Goal: Task Accomplishment & Management: Use online tool/utility

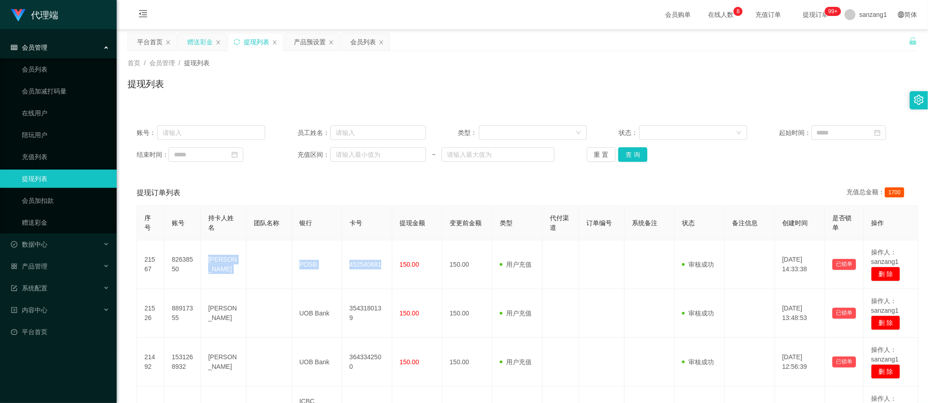
drag, startPoint x: 0, startPoint y: 0, endPoint x: 201, endPoint y: 42, distance: 205.8
click at [201, 42] on div "赠送彩金" at bounding box center [200, 41] width 26 height 17
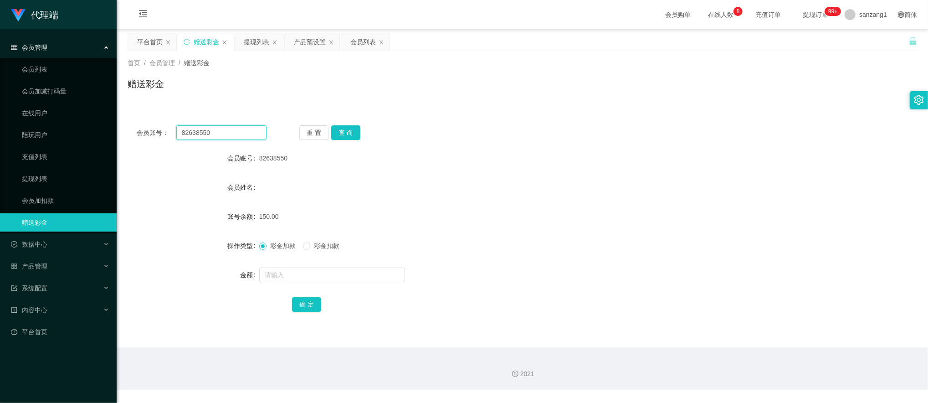
drag, startPoint x: 239, startPoint y: 137, endPoint x: 130, endPoint y: 115, distance: 111.2
click at [130, 115] on div "会员账号： 82638550 重 置 查 询 会员账号 82638550 会员姓名 账号余额 150.00 操作类型 彩金加款 彩金扣款 金额 确 定" at bounding box center [523, 219] width 790 height 228
paste input "8917355"
type input "88917355"
click at [339, 132] on button "查 询" at bounding box center [345, 132] width 29 height 15
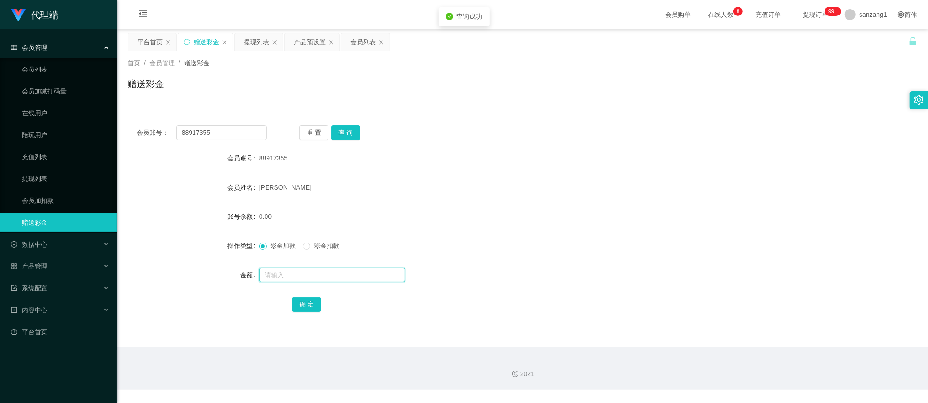
click at [282, 278] on input "text" at bounding box center [332, 274] width 146 height 15
type input "300"
click at [303, 303] on button "确 定" at bounding box center [306, 304] width 29 height 15
drag, startPoint x: 221, startPoint y: 133, endPoint x: 130, endPoint y: 123, distance: 90.8
click at [130, 123] on div "会员账号： 88917355 重 置 查 询 会员账号 88917355 会员姓名 [PERSON_NAME] 账号余额 300.00 操作类型 彩金加款 彩…" at bounding box center [523, 224] width 790 height 217
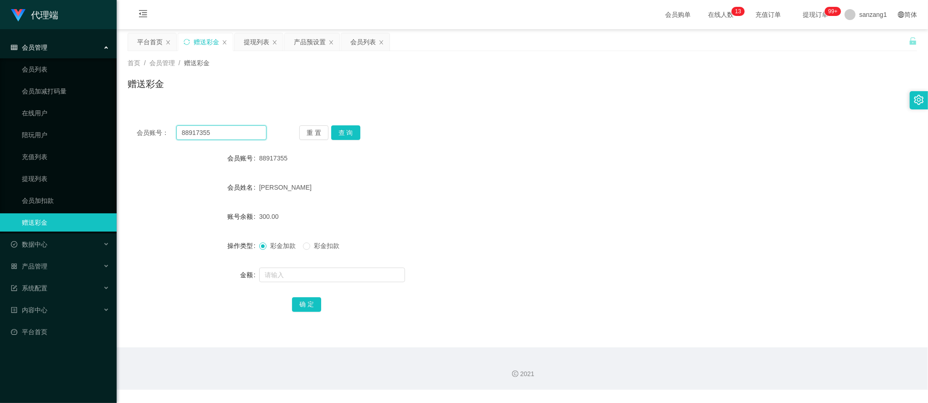
paste input "1531268932"
type input "1531268932"
click at [361, 128] on div "重 置 查 询" at bounding box center [364, 132] width 130 height 15
click at [348, 135] on button "查 询" at bounding box center [345, 132] width 29 height 15
click at [287, 273] on input "text" at bounding box center [332, 274] width 146 height 15
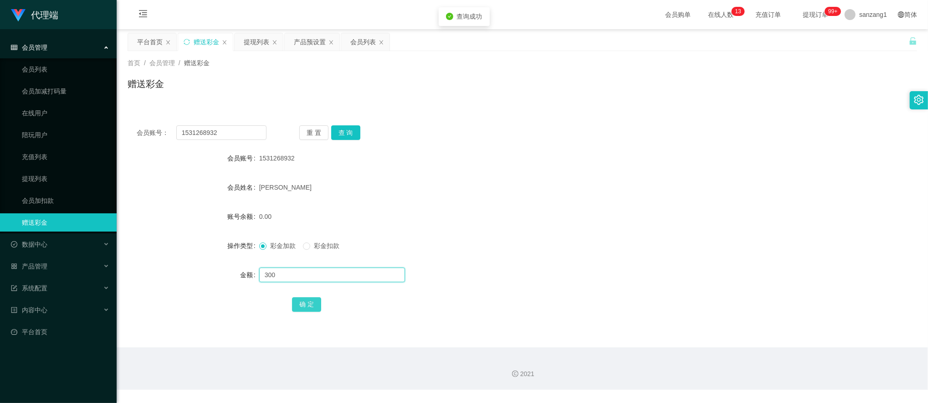
type input "300"
click at [301, 306] on button "确 定" at bounding box center [306, 304] width 29 height 15
click at [263, 39] on div "提现列表" at bounding box center [257, 41] width 26 height 17
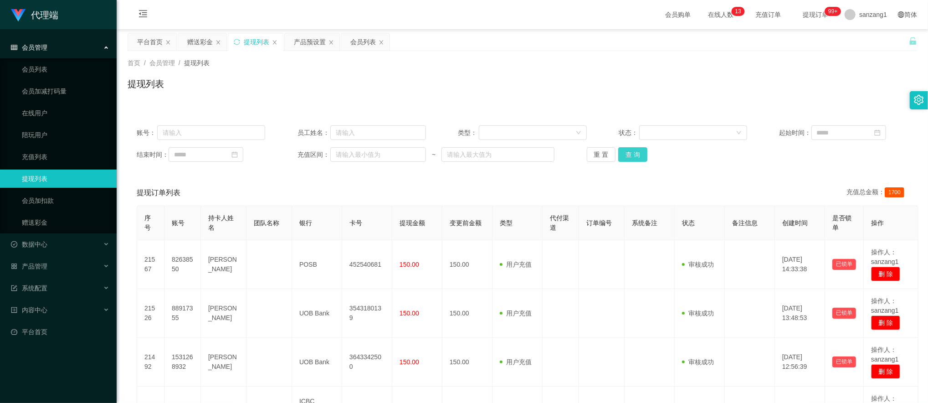
click at [624, 157] on button "查 询" at bounding box center [632, 154] width 29 height 15
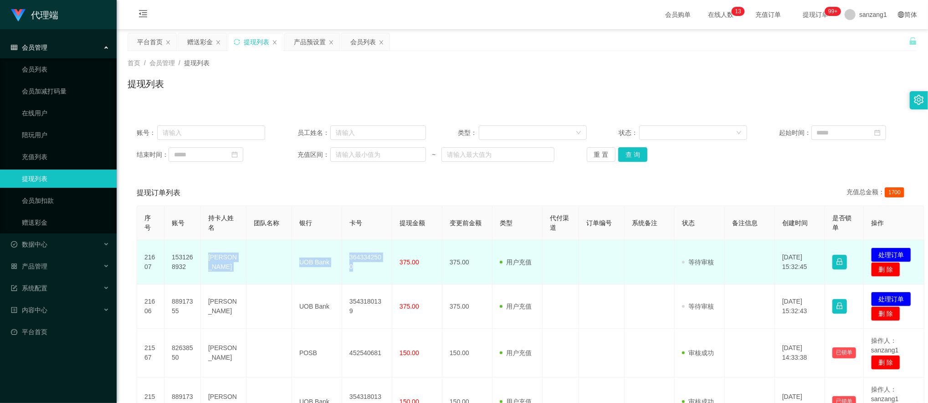
drag, startPoint x: 205, startPoint y: 261, endPoint x: 387, endPoint y: 265, distance: 182.3
click at [387, 265] on tr "21607 1531268932 [PERSON_NAME] UOB Bank 3643342500 375.00 375.00 用户充值 人工扣款 审核驳回…" at bounding box center [530, 262] width 787 height 44
copy tr "[PERSON_NAME] UOB Bank 3643342500"
click at [900, 254] on button "处理订单" at bounding box center [891, 254] width 40 height 15
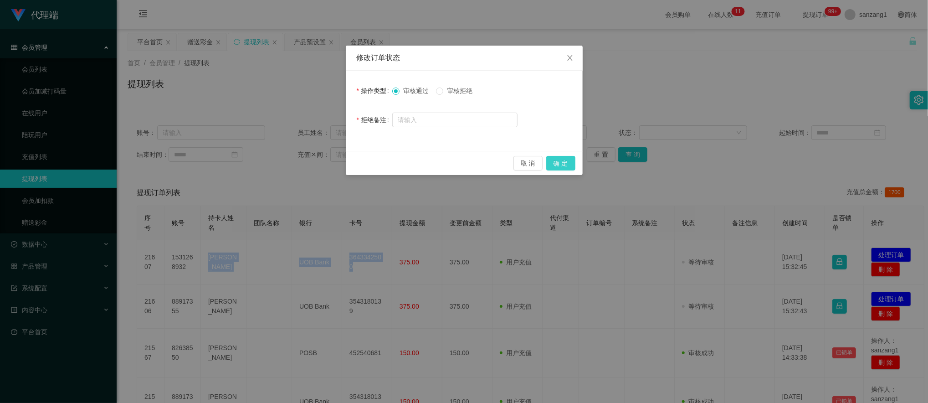
click at [559, 159] on button "确 定" at bounding box center [560, 163] width 29 height 15
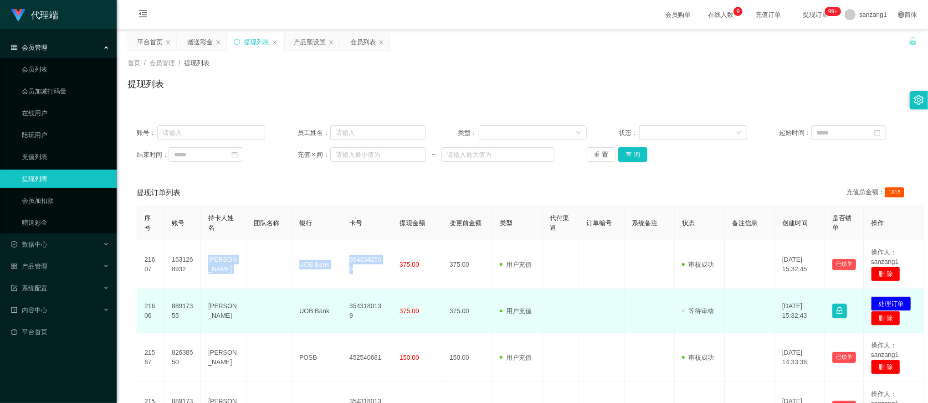
click at [299, 305] on td "UOB Bank" at bounding box center [317, 311] width 50 height 44
drag, startPoint x: 205, startPoint y: 307, endPoint x: 391, endPoint y: 314, distance: 186.0
click at [391, 314] on tr "21606 88917355 [PERSON_NAME] UOB Bank 3543180139 375.00 375.00 用户充值 人工扣款 审核驳回 审…" at bounding box center [530, 311] width 787 height 44
copy tr "[PERSON_NAME] UOB Bank 3543180139"
click at [885, 301] on button "处理订单" at bounding box center [891, 303] width 40 height 15
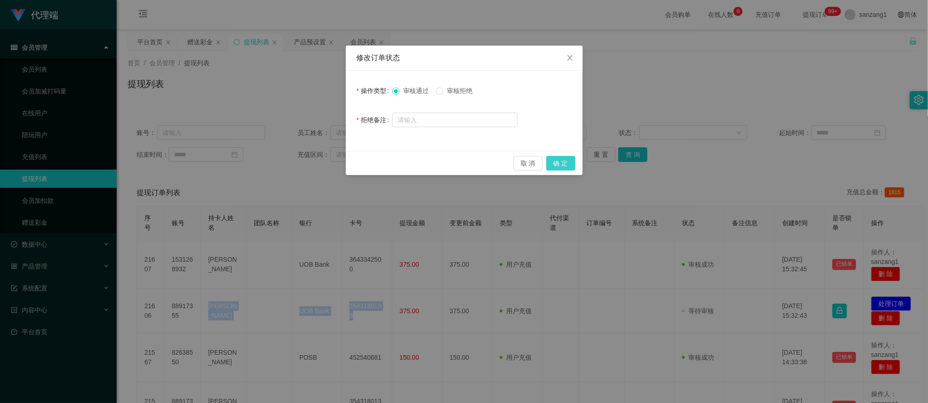
click at [566, 160] on button "确 定" at bounding box center [560, 163] width 29 height 15
